Goal: Find specific page/section: Find specific page/section

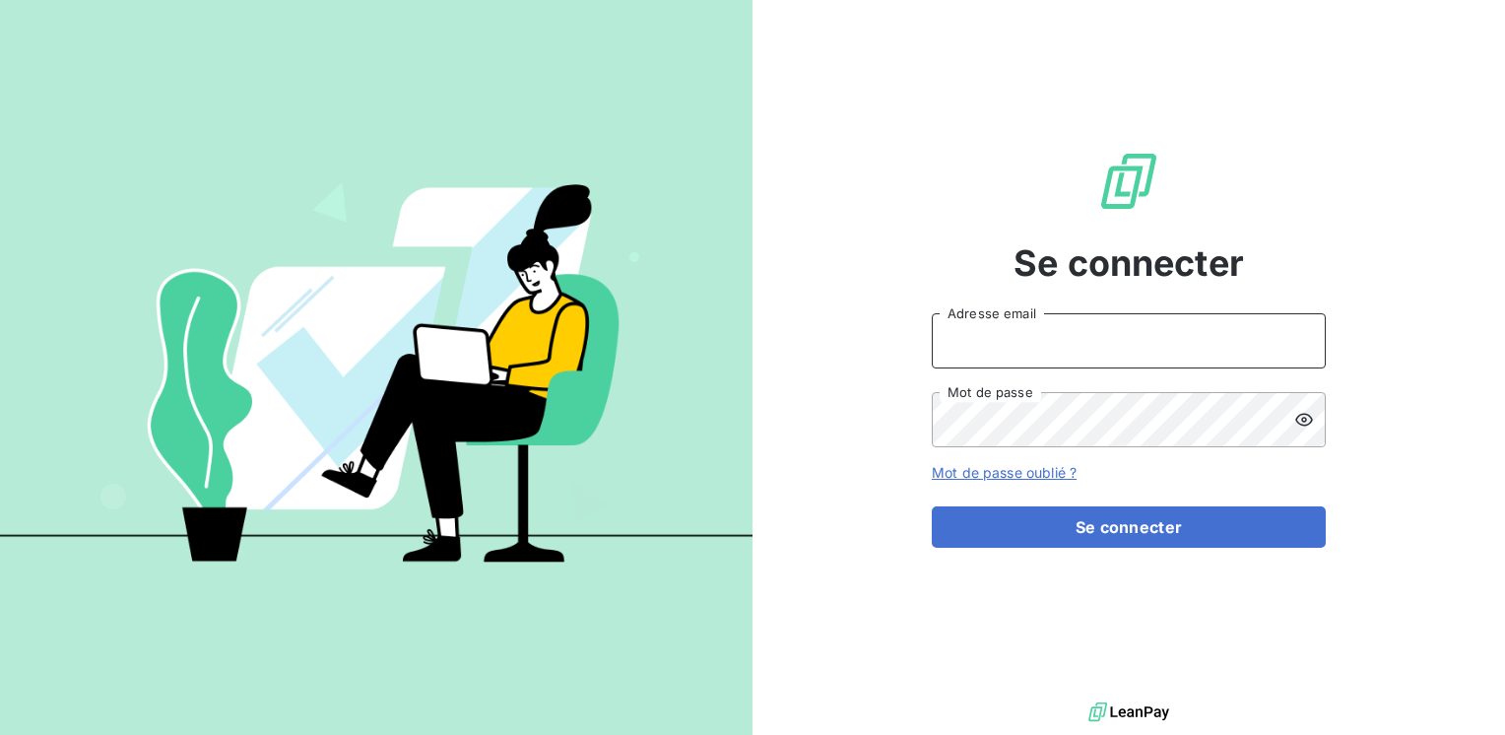
click at [990, 333] on input "Adresse email" at bounding box center [1129, 340] width 394 height 55
type input "marc.santoro@graitec.com"
click at [932, 506] on button "Se connecter" at bounding box center [1129, 526] width 394 height 41
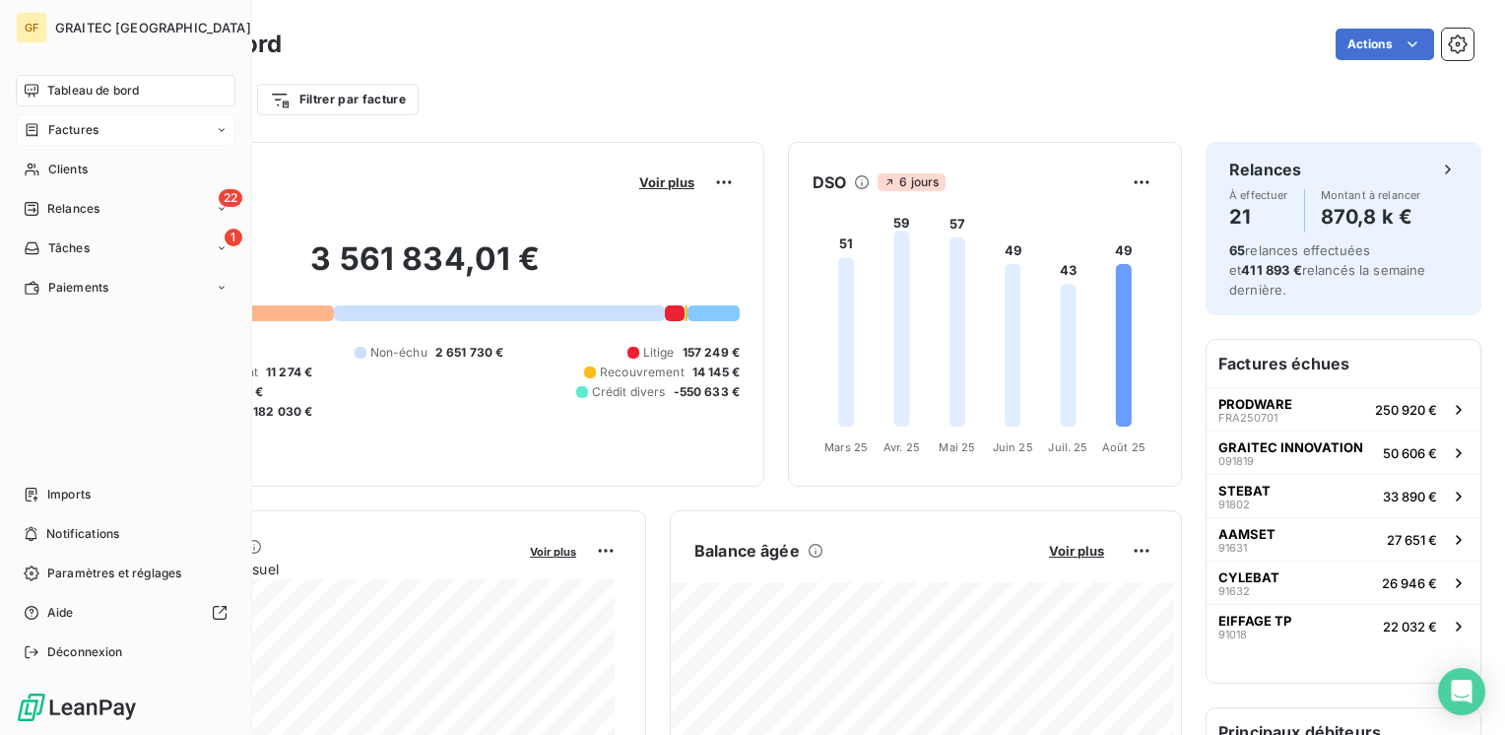
click at [75, 128] on span "Factures" at bounding box center [73, 130] width 50 height 18
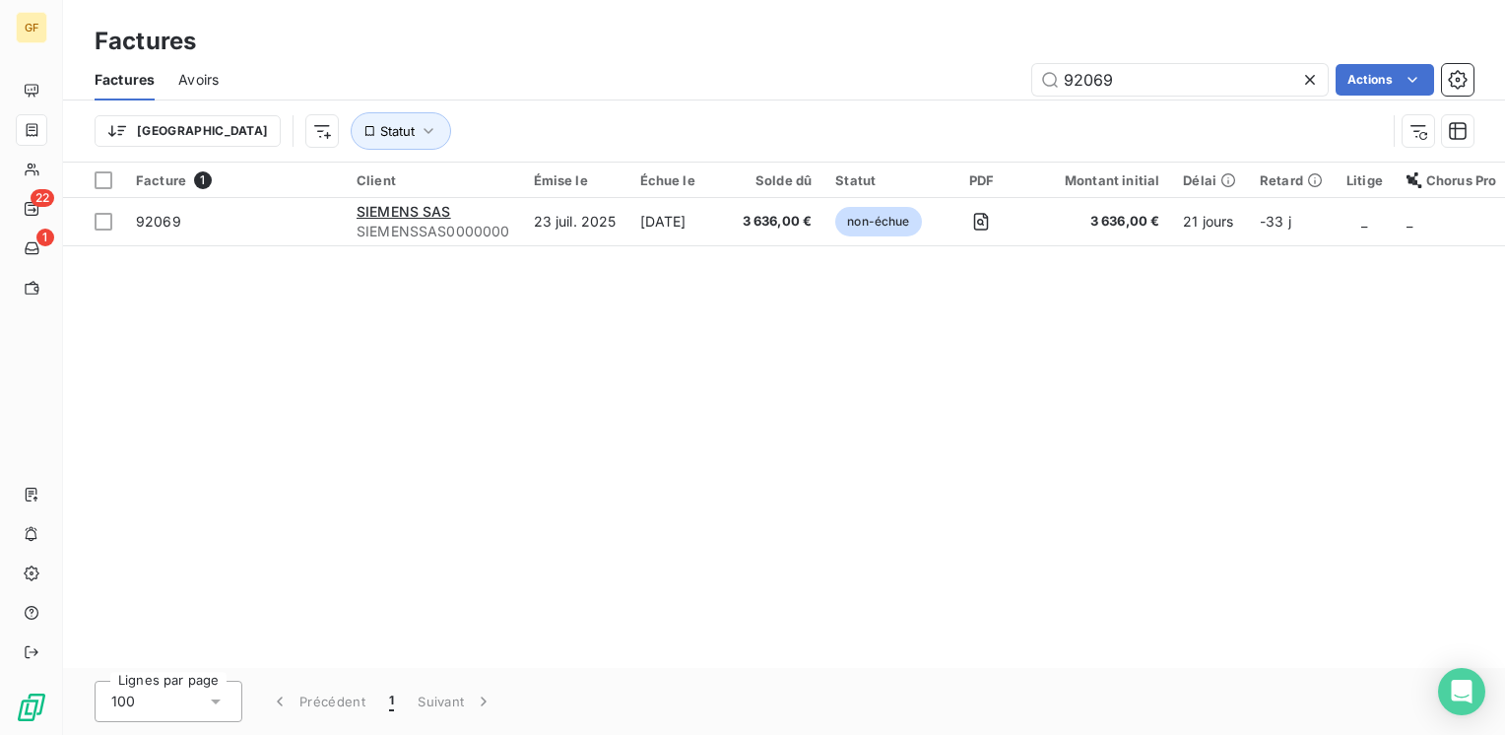
drag, startPoint x: 1166, startPoint y: 81, endPoint x: 996, endPoint y: 85, distance: 170.4
click at [993, 103] on div "Factures Avoirs 92069 Actions Trier Statut" at bounding box center [784, 110] width 1442 height 102
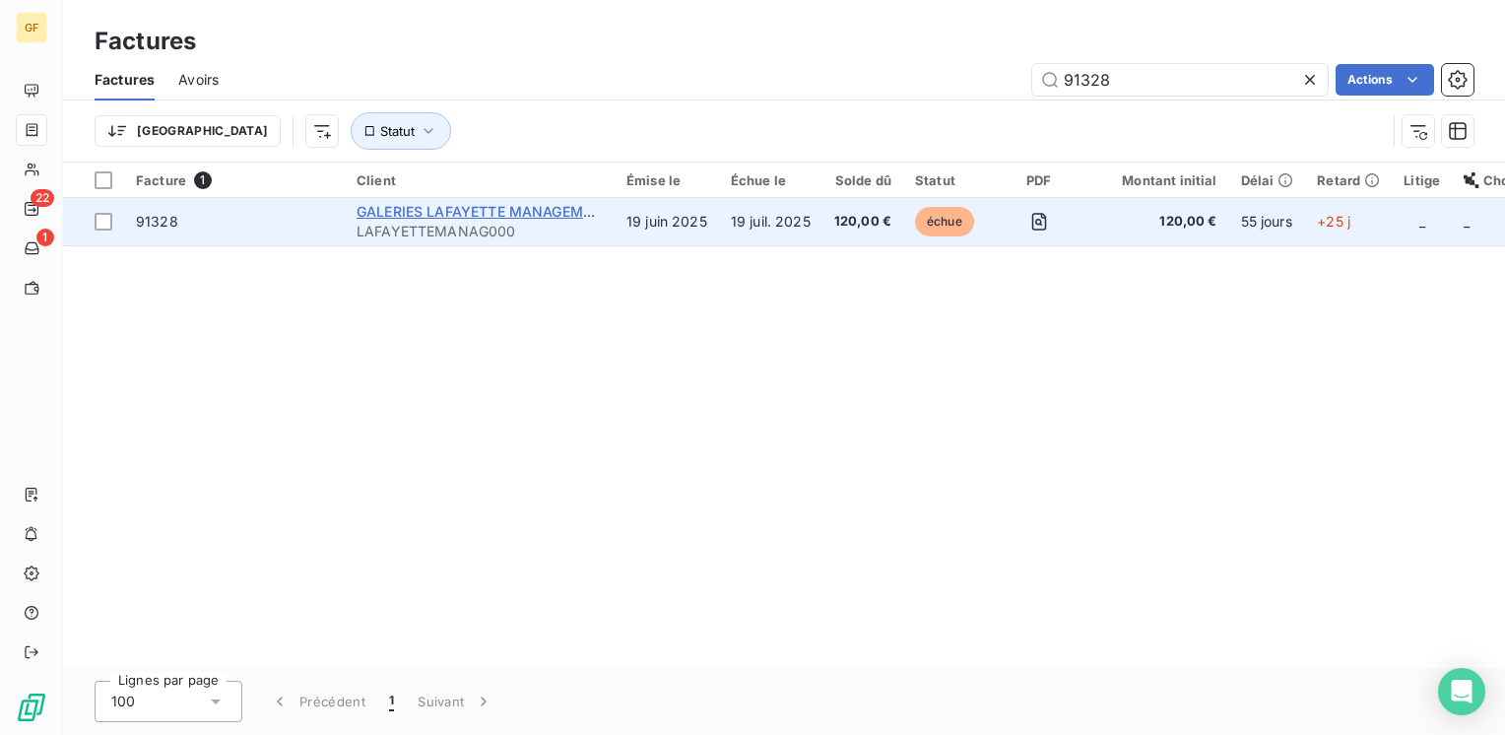
type input "91328"
click at [500, 214] on span "GALERIES LAFAYETTE MANAGEMENT" at bounding box center [484, 211] width 254 height 17
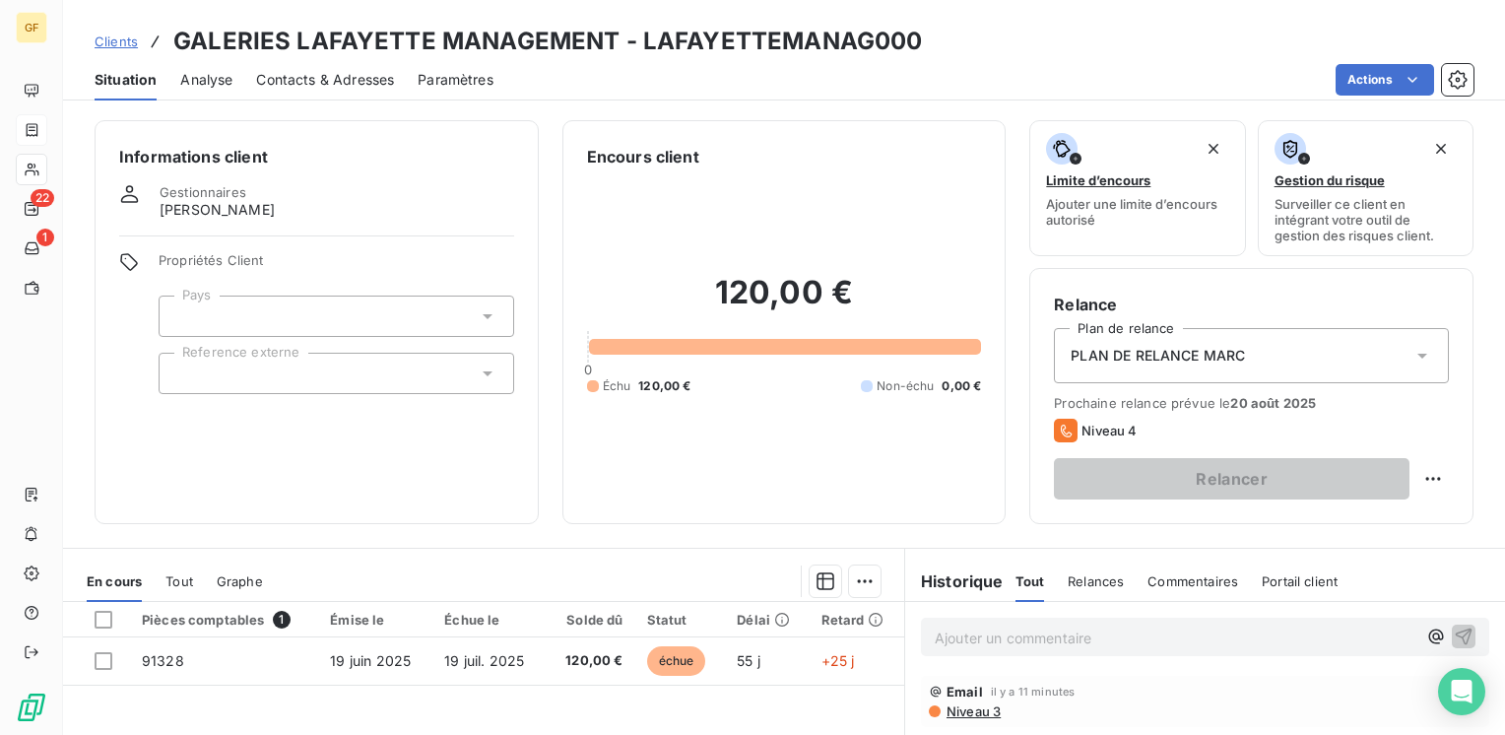
scroll to position [197, 0]
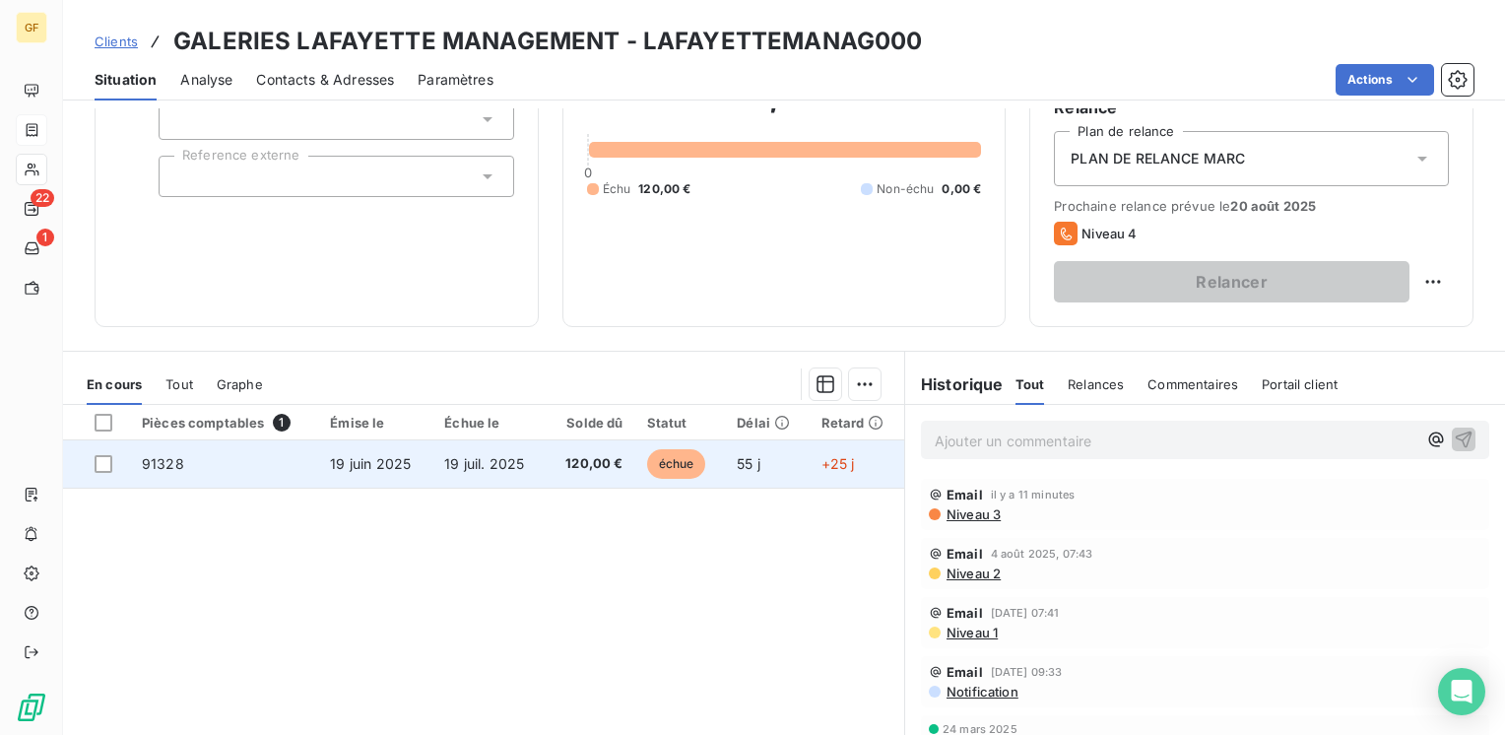
click at [422, 472] on td "19 juin 2025" at bounding box center [375, 463] width 114 height 47
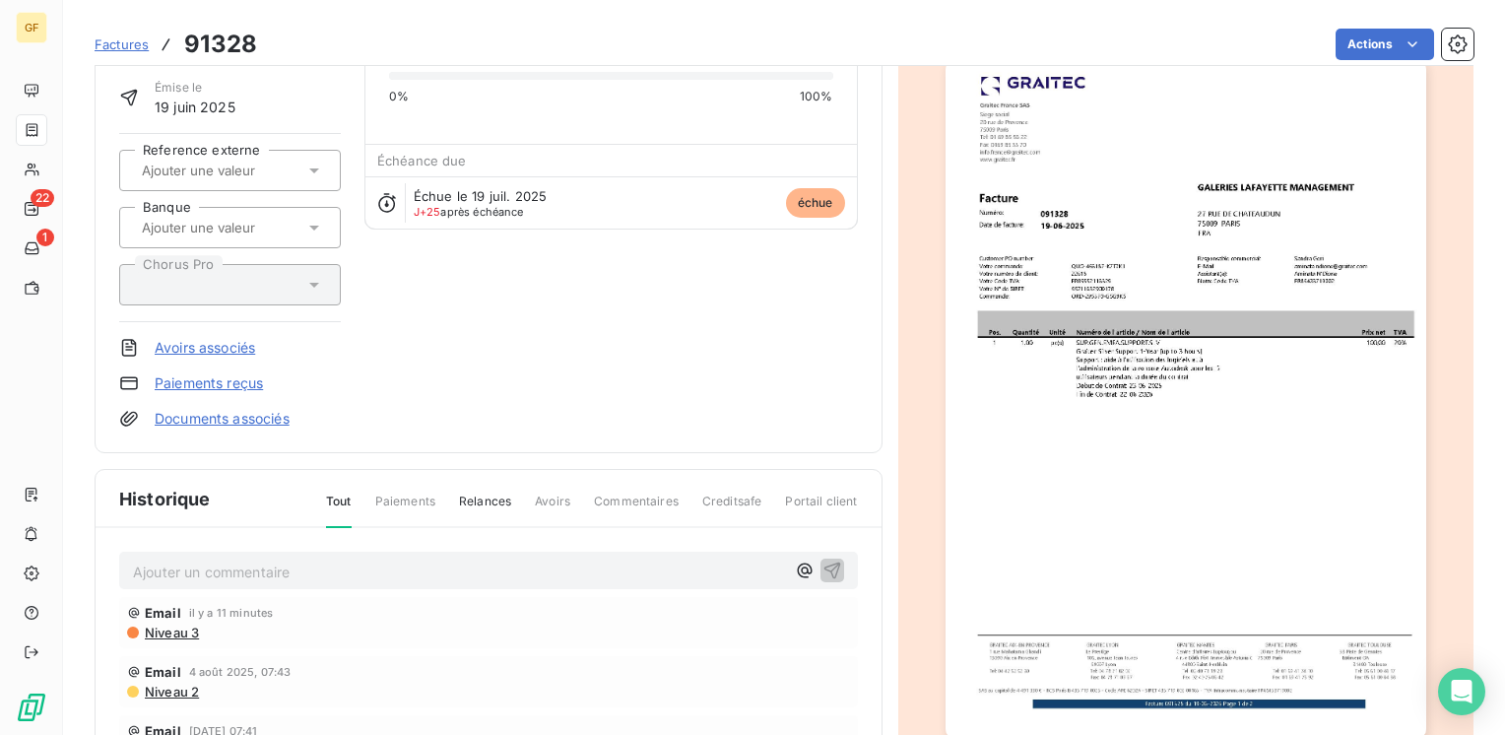
scroll to position [295, 0]
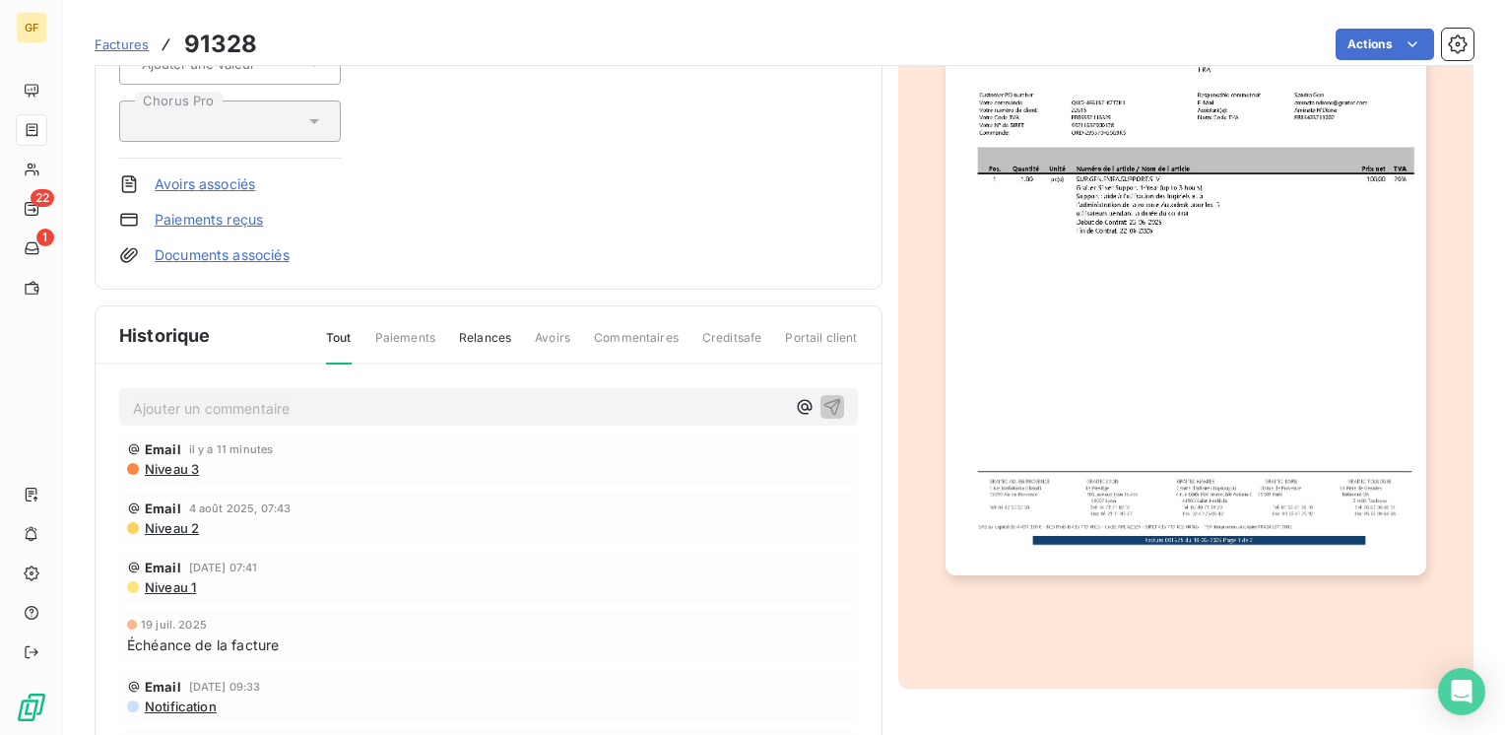
click at [193, 388] on div "Ajouter un commentaire ﻿" at bounding box center [488, 407] width 739 height 38
click at [169, 402] on p "Ajouter un commentaire ﻿" at bounding box center [459, 408] width 652 height 25
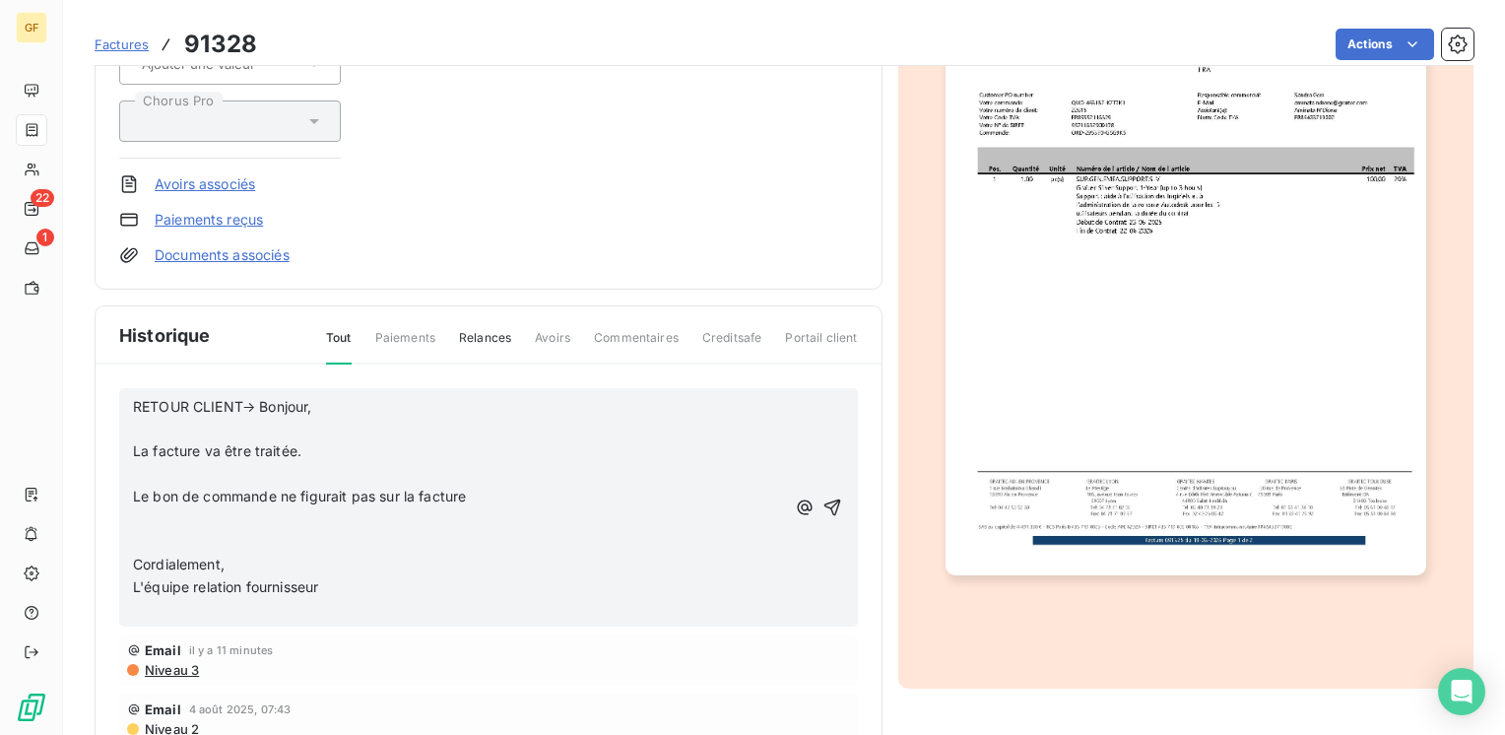
click at [324, 407] on p "RETOUR CLIENT→ Bonjour," at bounding box center [459, 407] width 652 height 23
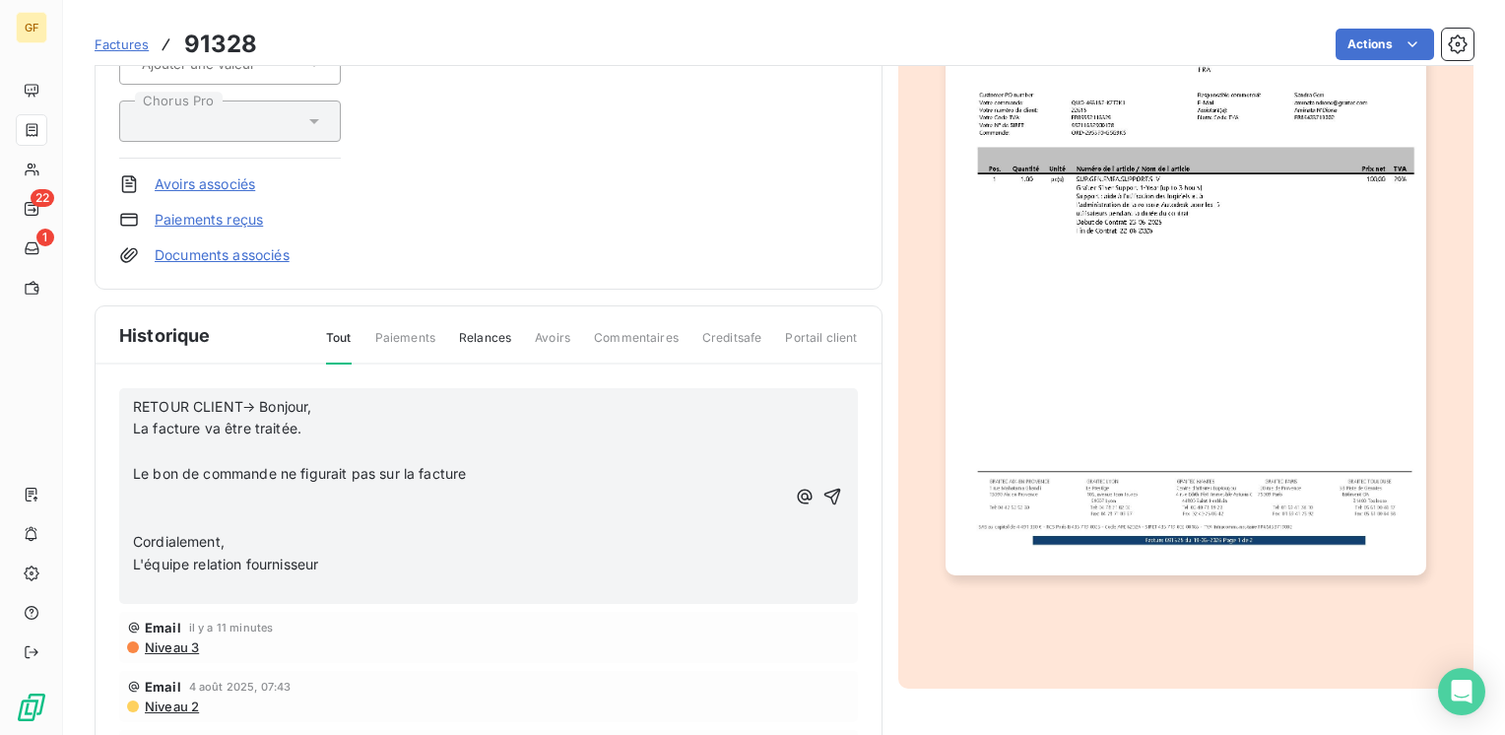
click at [317, 421] on p "La facture va être traitée." at bounding box center [459, 429] width 652 height 23
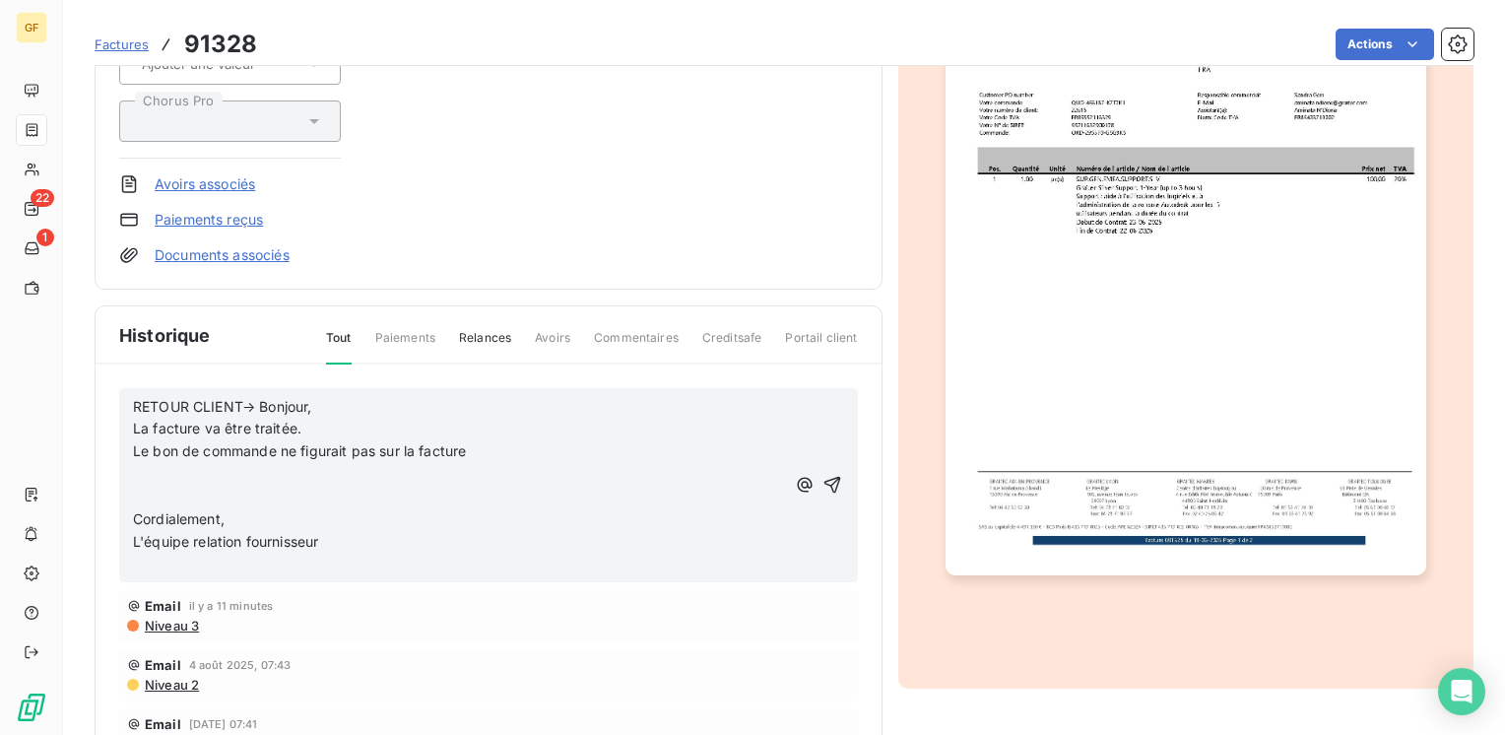
click at [496, 443] on p "Le bon de commande ne figurait pas sur la facture" at bounding box center [459, 451] width 652 height 23
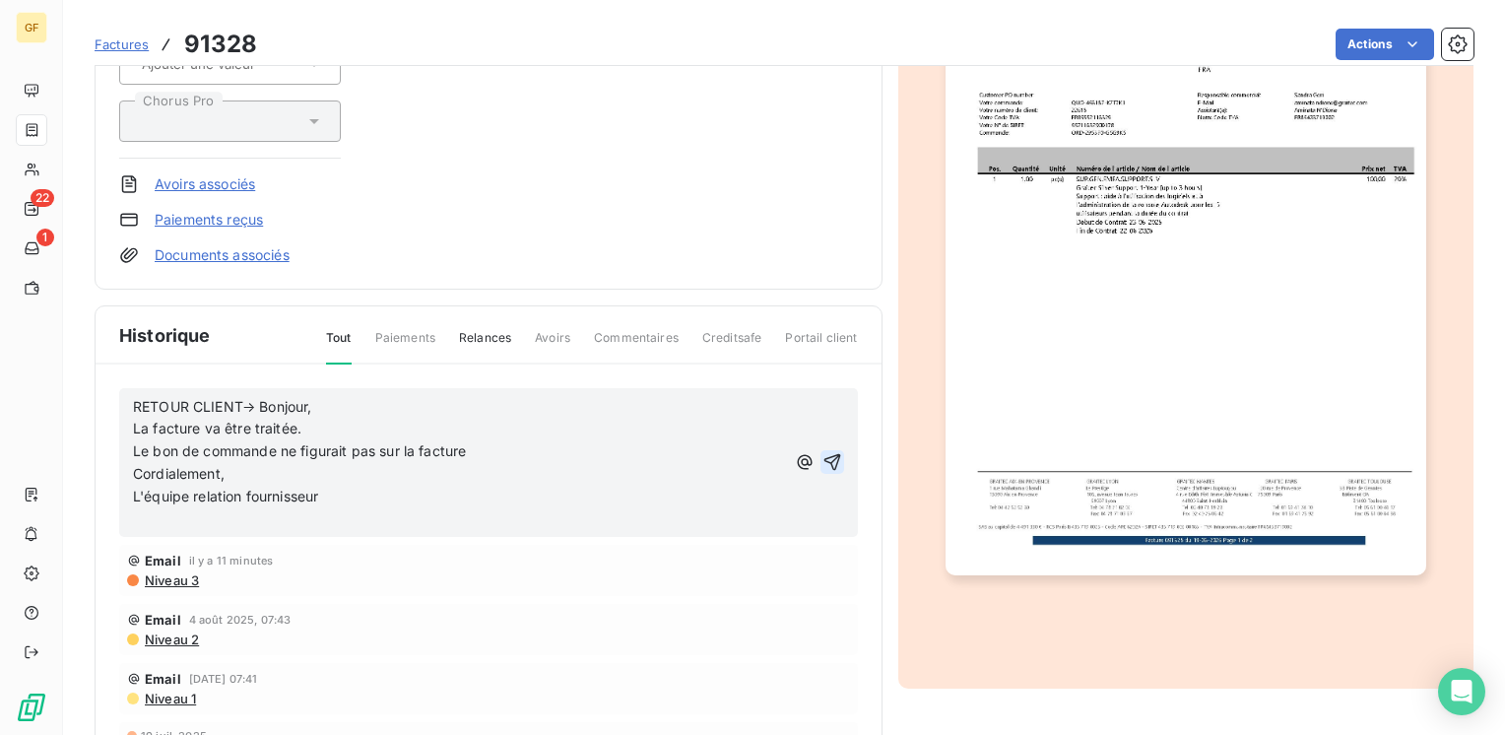
click at [822, 458] on icon "button" at bounding box center [832, 462] width 20 height 20
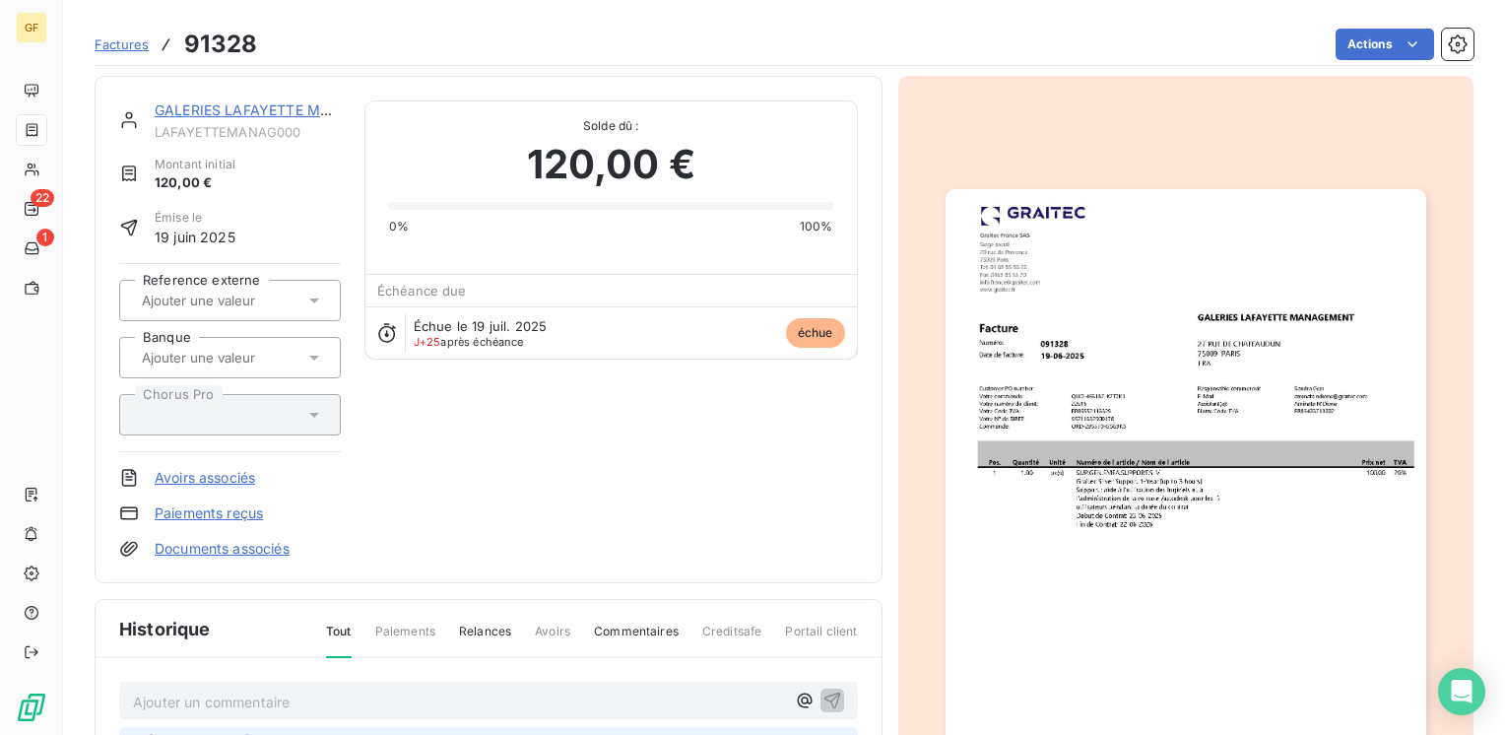
scroll to position [0, 0]
click at [219, 110] on link "GALERIES LAFAYETTE MANAGEMENT" at bounding box center [282, 110] width 255 height 17
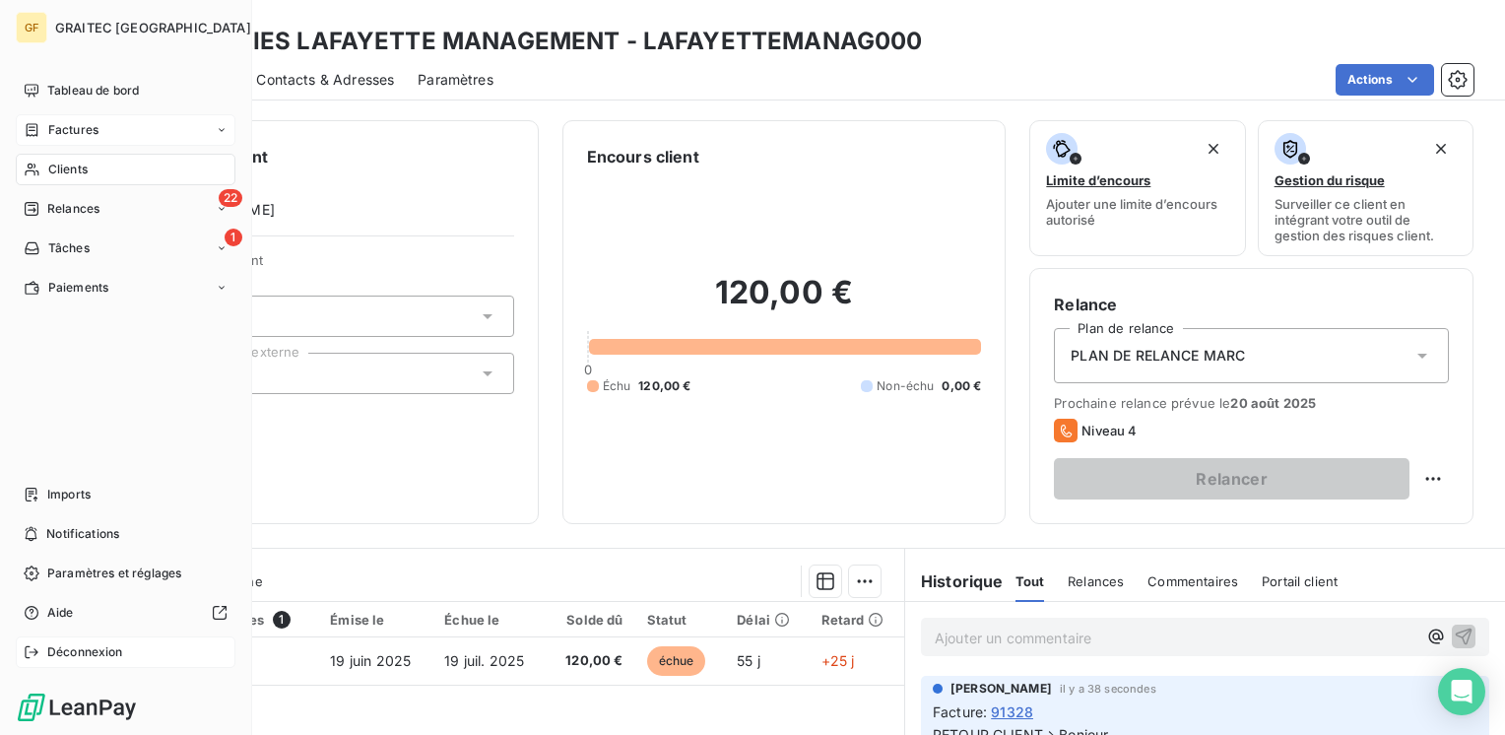
click at [67, 655] on span "Déconnexion" at bounding box center [85, 652] width 76 height 18
